Goal: Find contact information: Obtain details needed to contact an individual or organization

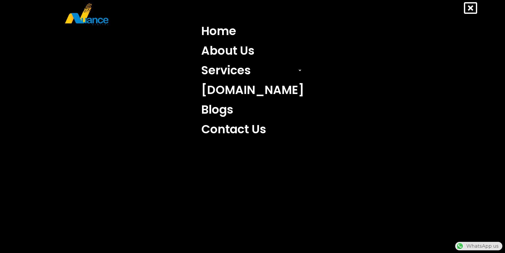
click at [256, 128] on link "Contact Us" at bounding box center [252, 129] width 111 height 20
click at [268, 127] on link "Contact Us" at bounding box center [252, 129] width 111 height 20
